Goal: Obtain resource: Obtain resource

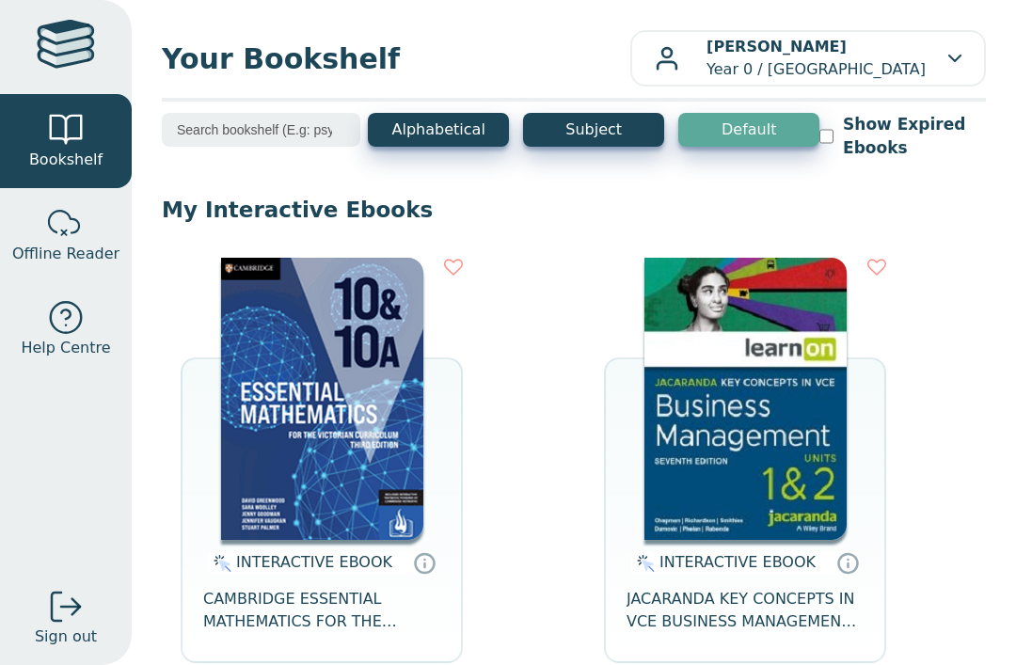
click at [312, 415] on img at bounding box center [322, 399] width 202 height 282
click at [304, 388] on img at bounding box center [322, 399] width 202 height 282
click at [308, 408] on img at bounding box center [322, 399] width 202 height 282
click at [309, 362] on img at bounding box center [322, 399] width 202 height 282
